Goal: Task Accomplishment & Management: Manage account settings

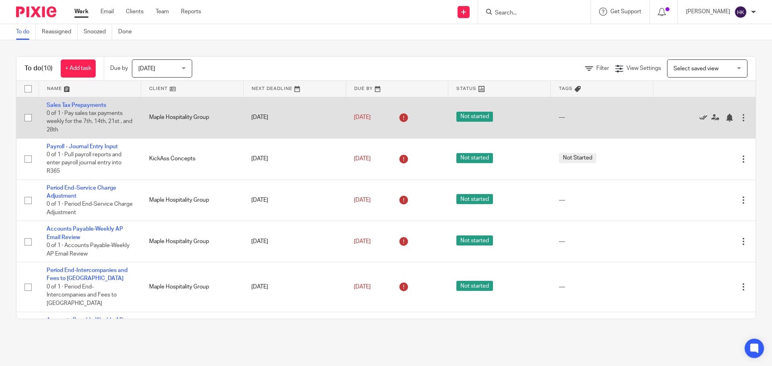
click at [699, 120] on icon at bounding box center [703, 118] width 8 height 8
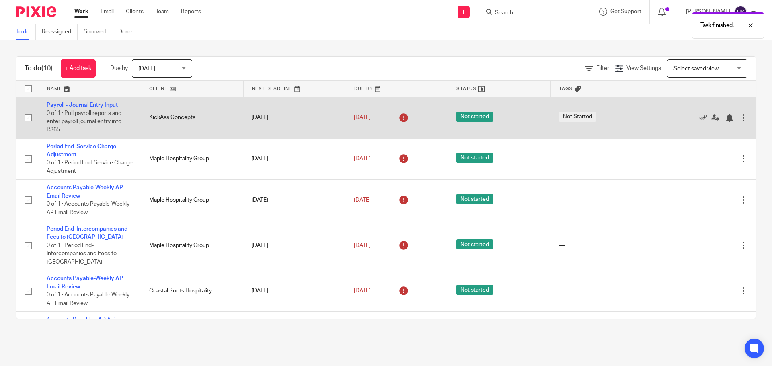
click at [699, 117] on icon at bounding box center [703, 118] width 8 height 8
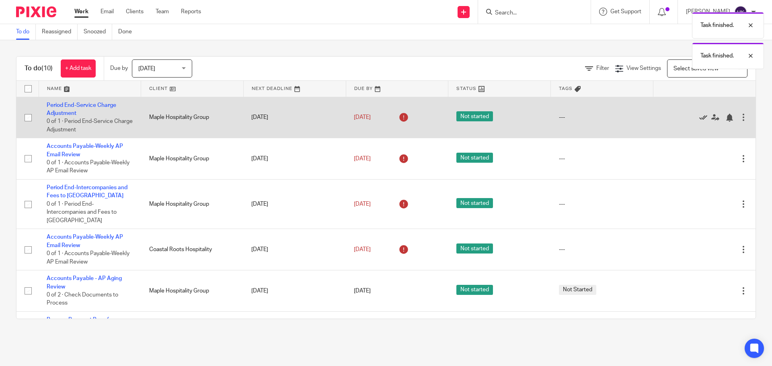
click at [699, 118] on icon at bounding box center [703, 118] width 8 height 8
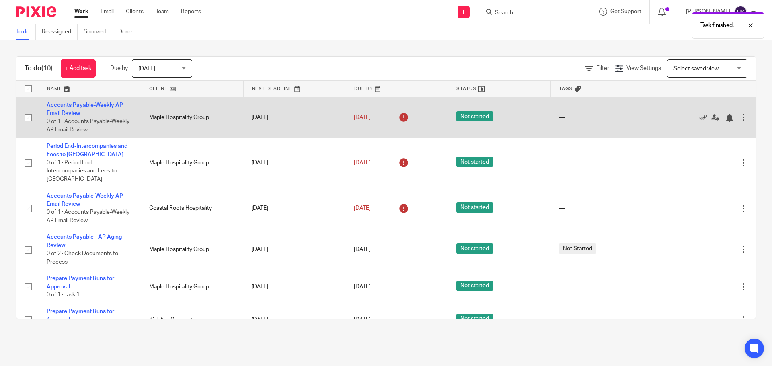
click at [699, 119] on icon at bounding box center [703, 118] width 8 height 8
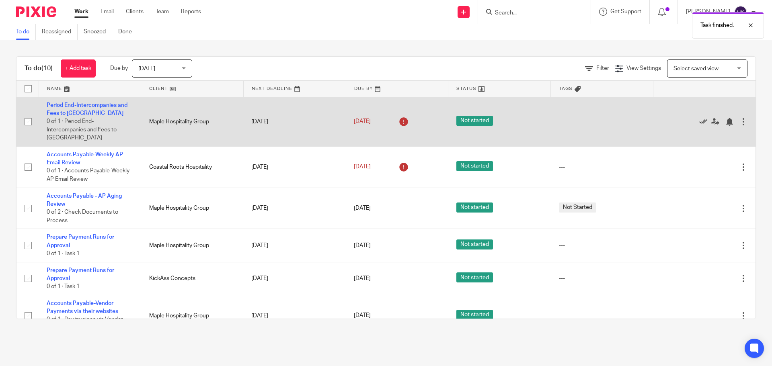
click at [699, 124] on icon at bounding box center [703, 122] width 8 height 8
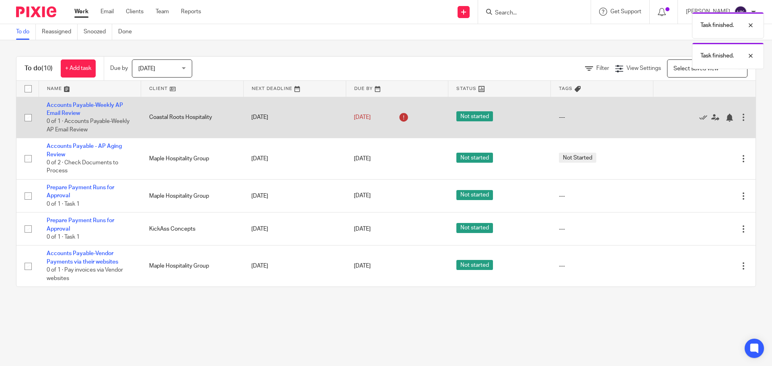
click at [739, 117] on div at bounding box center [743, 117] width 8 height 8
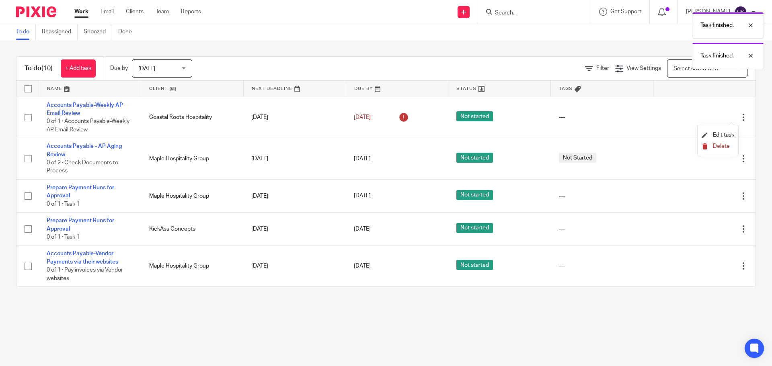
click at [717, 148] on span "Delete" at bounding box center [721, 147] width 17 height 6
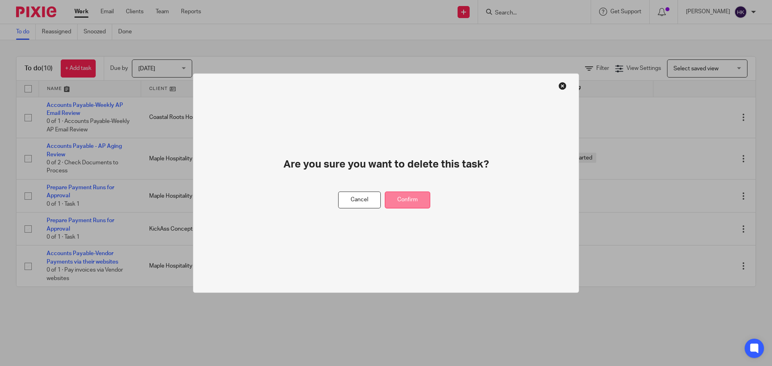
click at [415, 204] on button "Confirm" at bounding box center [407, 199] width 45 height 17
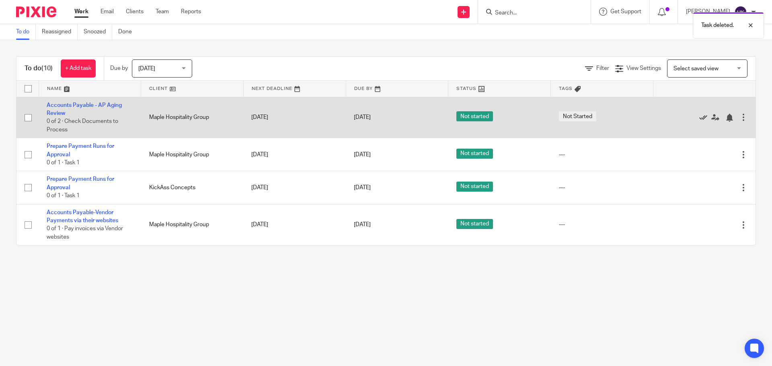
click at [699, 120] on icon at bounding box center [703, 118] width 8 height 8
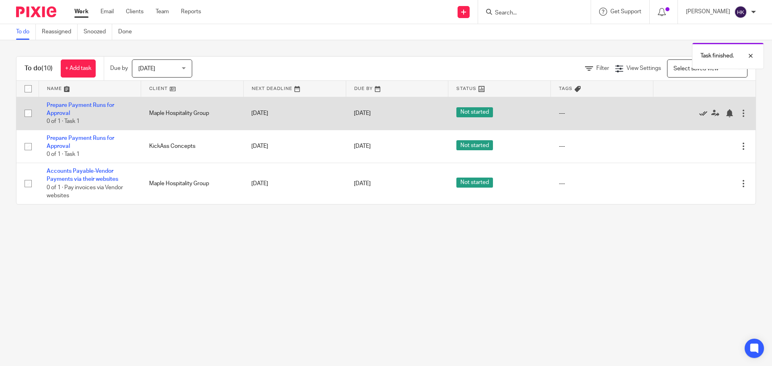
click at [699, 115] on icon at bounding box center [703, 113] width 8 height 8
